Goal: Check status: Check status

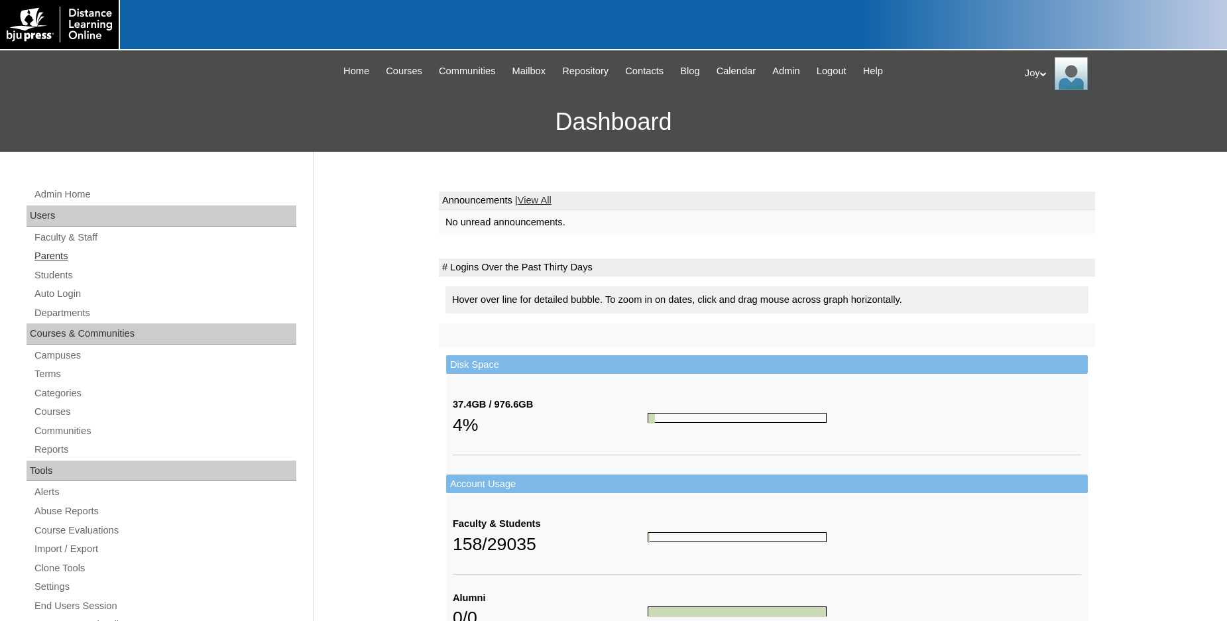
click at [60, 264] on link "Parents" at bounding box center [164, 256] width 263 height 17
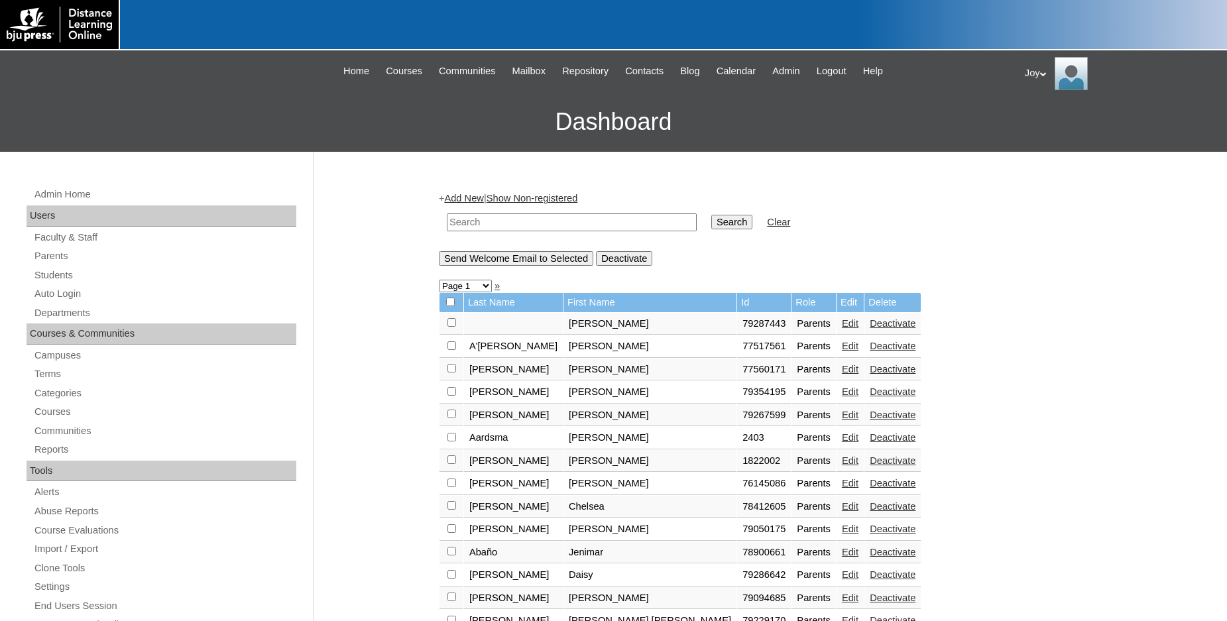
paste input "79482250"
type input "79482250"
click at [705, 208] on td "Search" at bounding box center [732, 222] width 54 height 31
click at [711, 224] on input "Search" at bounding box center [731, 222] width 41 height 15
